Goal: Information Seeking & Learning: Understand process/instructions

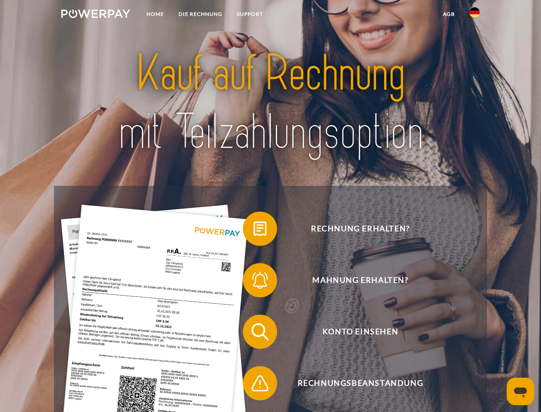
click at [96, 15] on img at bounding box center [95, 13] width 69 height 9
click at [475, 15] on img at bounding box center [475, 12] width 10 height 10
click at [449, 14] on link "agb" at bounding box center [449, 13] width 27 height 15
click at [254, 230] on span at bounding box center [247, 228] width 43 height 43
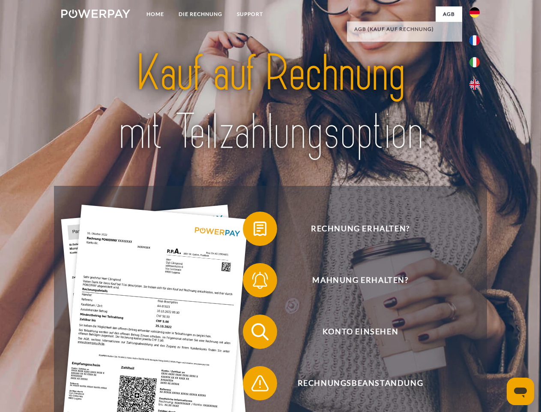
click at [254, 282] on span at bounding box center [247, 279] width 43 height 43
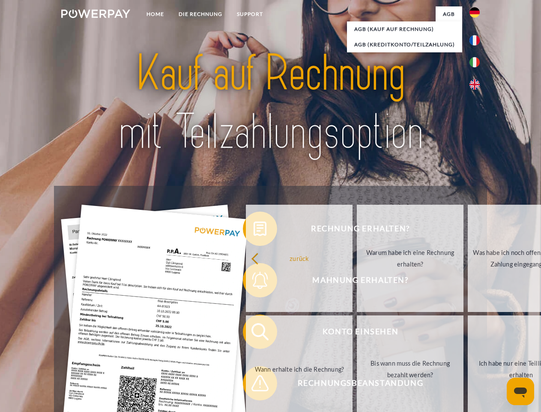
click at [357, 333] on link "Bis wann muss die Rechnung bezahlt werden?" at bounding box center [410, 368] width 107 height 107
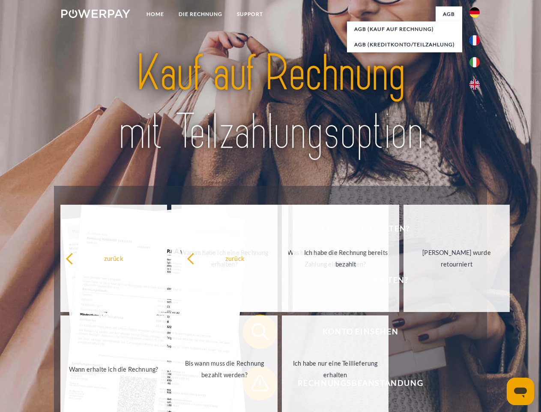
click at [254, 385] on span at bounding box center [247, 382] width 43 height 43
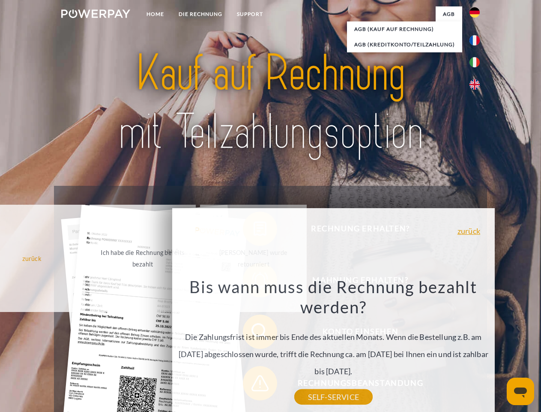
click at [521, 391] on icon "Messaging-Fenster öffnen" at bounding box center [520, 392] width 13 height 10
